Goal: Check status: Check status

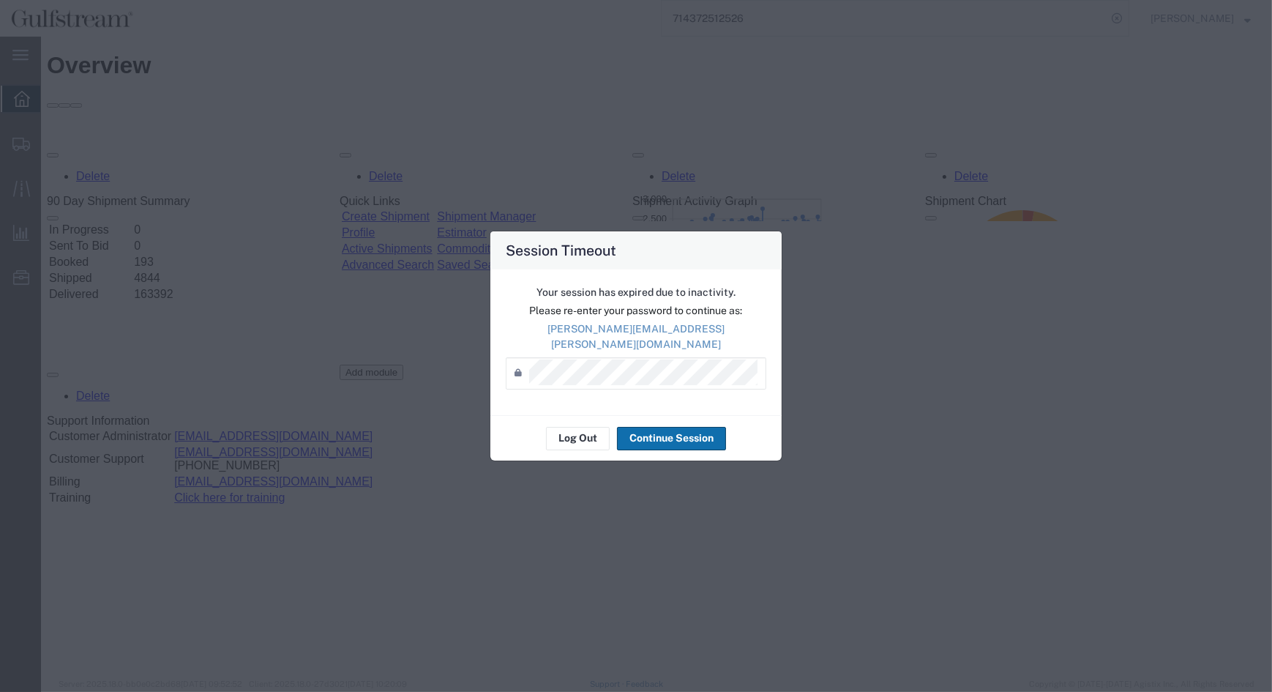
click at [652, 427] on button "Continue Session" at bounding box center [671, 438] width 109 height 23
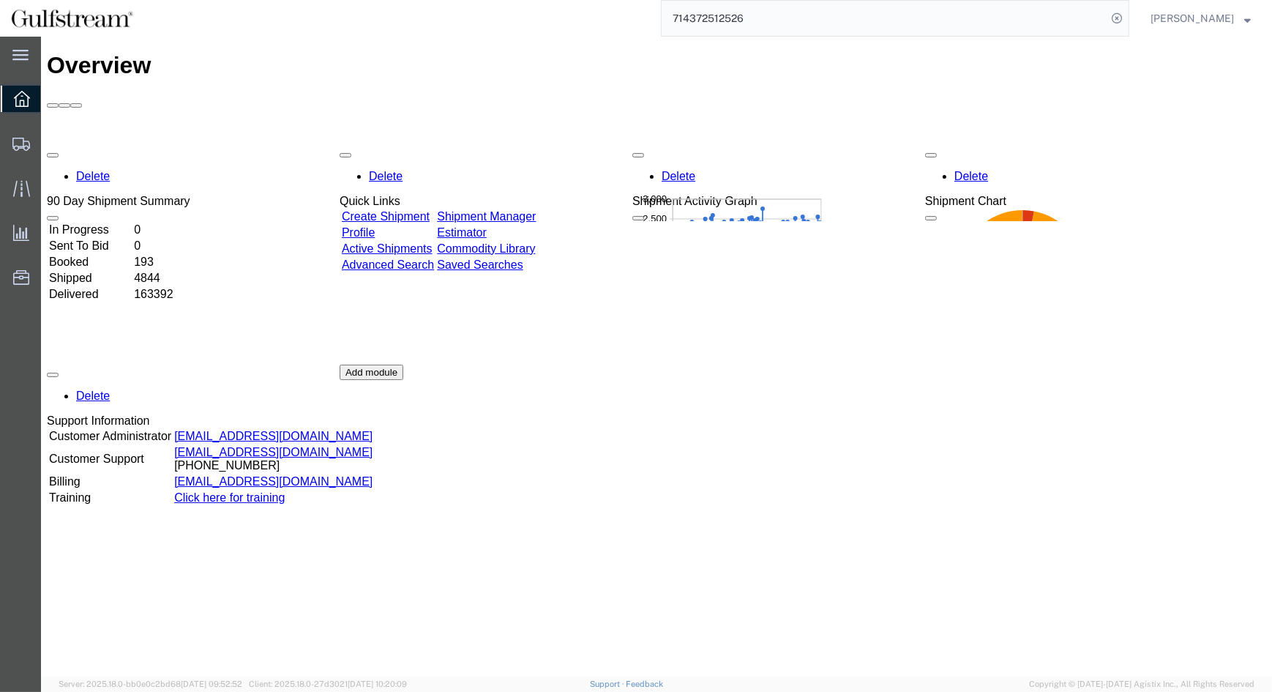
drag, startPoint x: 1138, startPoint y: 20, endPoint x: 1125, endPoint y: 29, distance: 15.7
click at [1127, 20] on icon at bounding box center [1117, 18] width 20 height 20
click at [1127, 16] on icon at bounding box center [1117, 18] width 20 height 20
click at [960, 15] on input "search" at bounding box center [884, 18] width 445 height 35
paste input "280218446562"
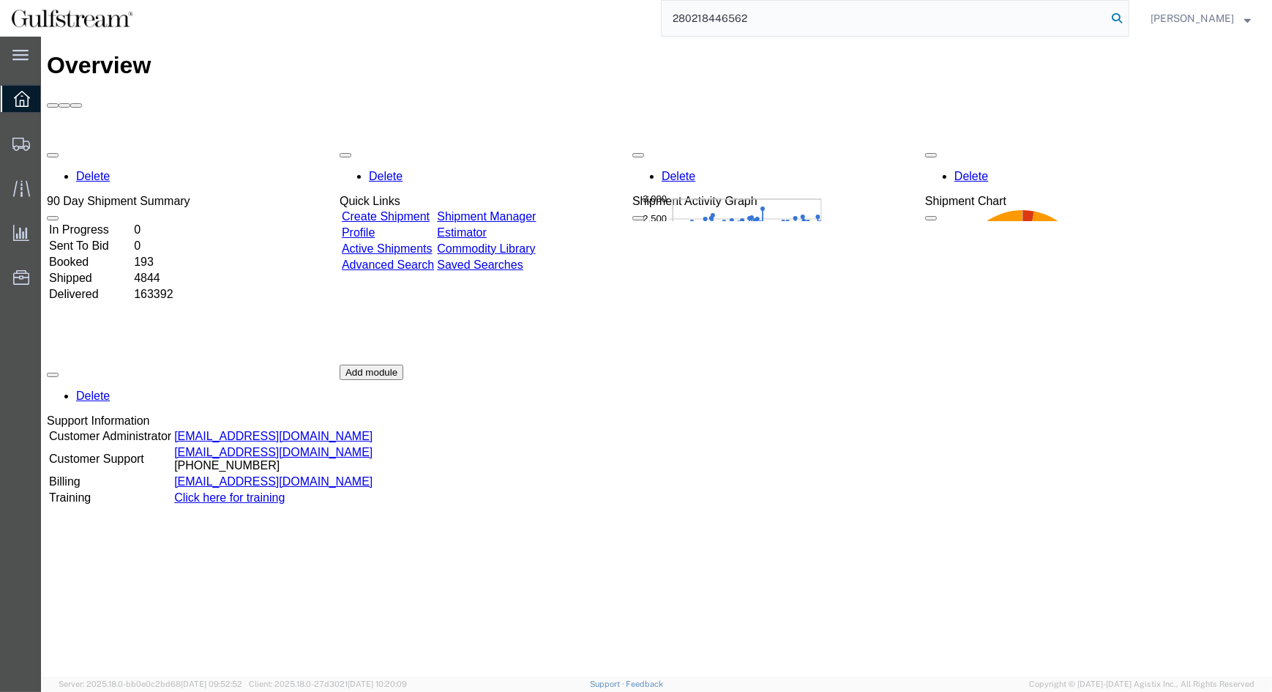
type input "280218446562"
click at [1127, 17] on icon at bounding box center [1117, 18] width 20 height 20
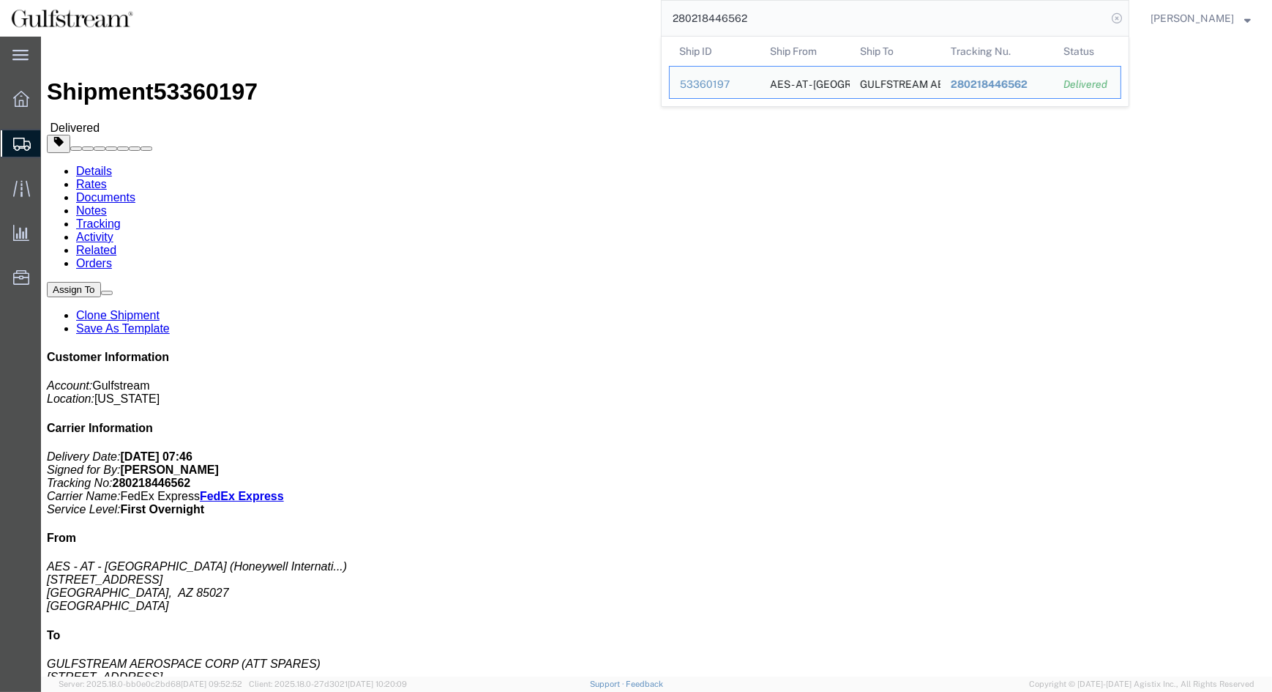
click at [1127, 18] on icon at bounding box center [1117, 18] width 20 height 20
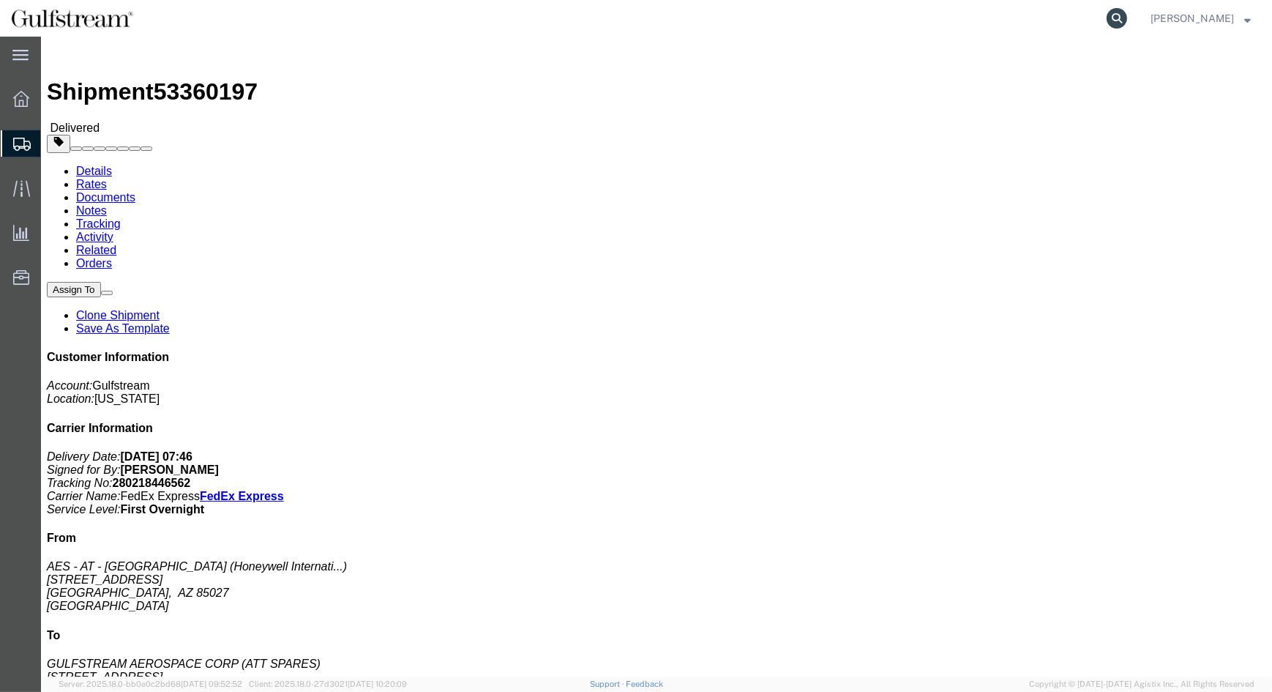
click at [1127, 17] on icon at bounding box center [1117, 18] width 20 height 20
click at [866, 20] on input "search" at bounding box center [884, 18] width 445 height 35
paste input "284974357171"
type input "284974357171"
click at [1127, 17] on icon at bounding box center [1117, 18] width 20 height 20
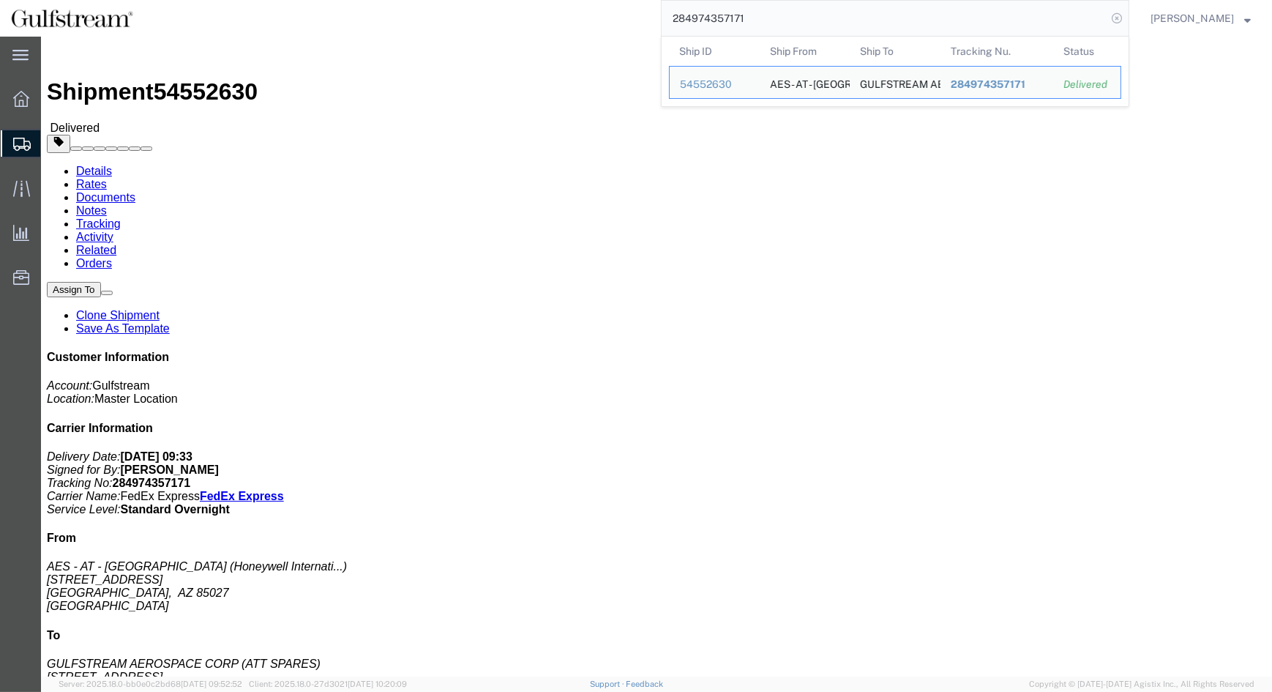
click at [1127, 16] on icon at bounding box center [1117, 18] width 20 height 20
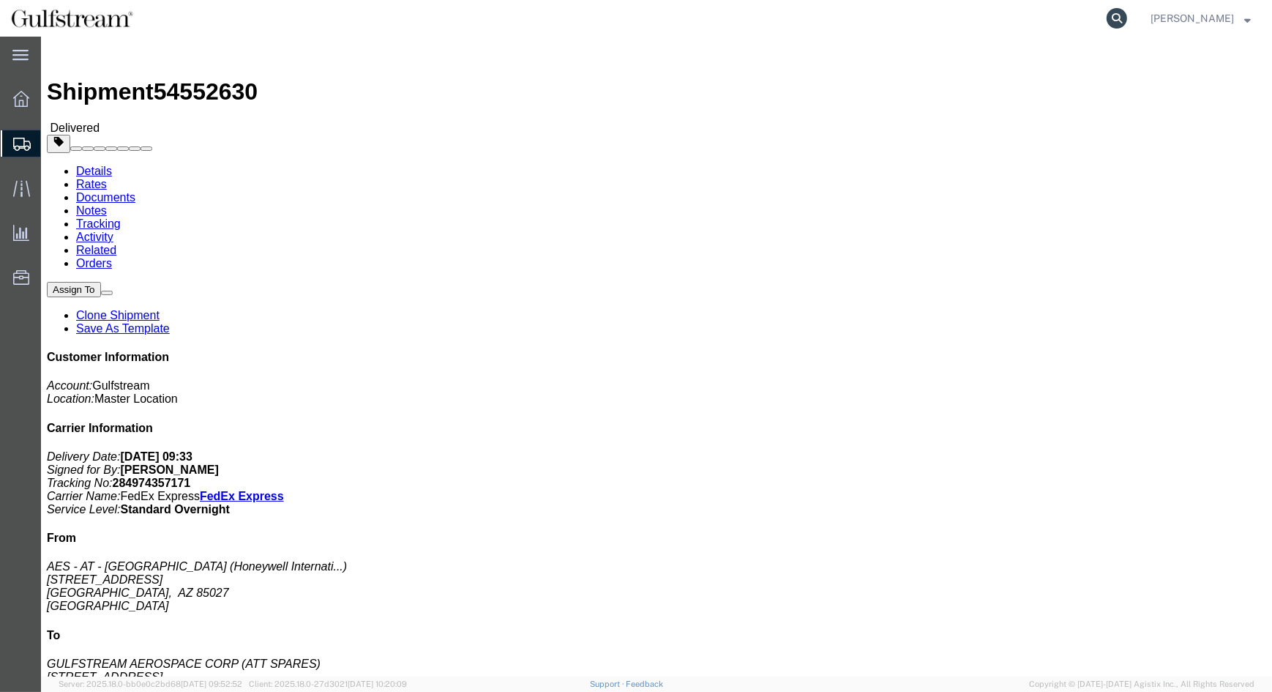
click at [1127, 18] on icon at bounding box center [1117, 18] width 20 height 20
click at [849, 20] on input "search" at bounding box center [884, 18] width 445 height 35
paste input "280217928480"
type input "280217928480"
click at [1127, 18] on icon at bounding box center [1117, 18] width 20 height 20
